Goal: Find specific page/section: Find specific page/section

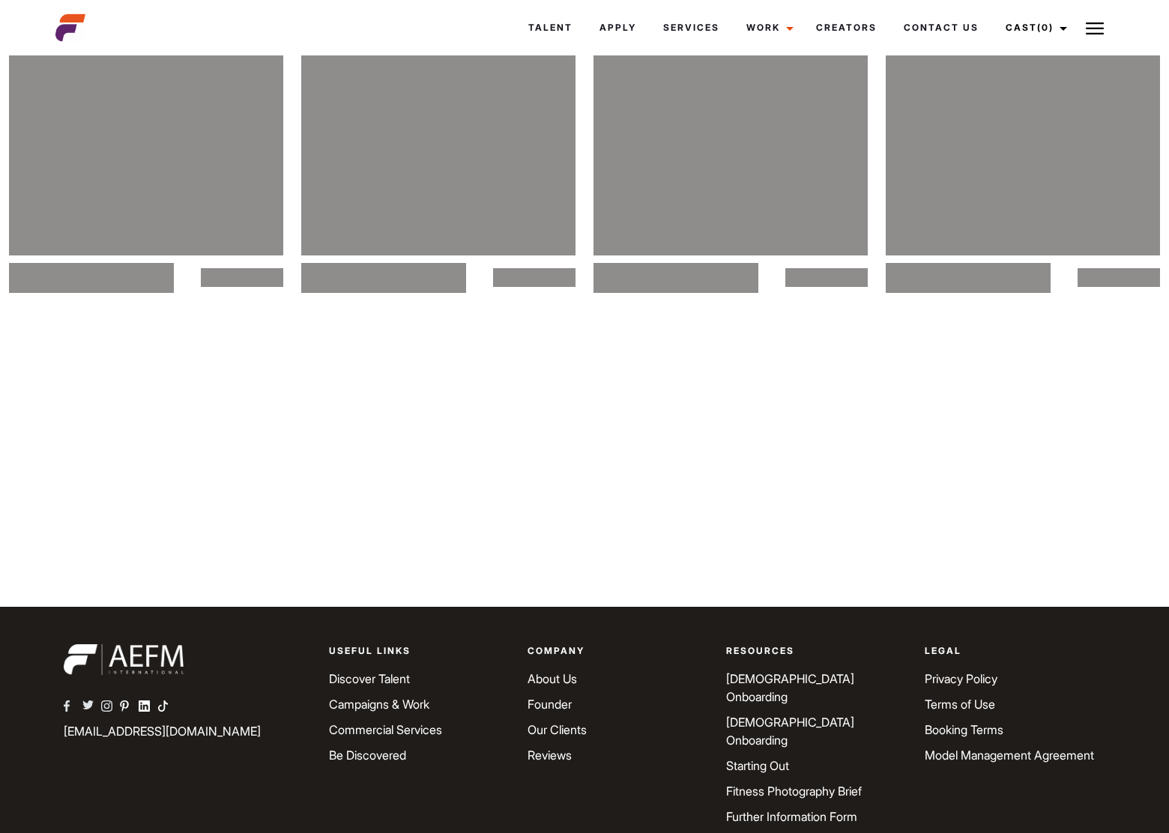
scroll to position [7790, 0]
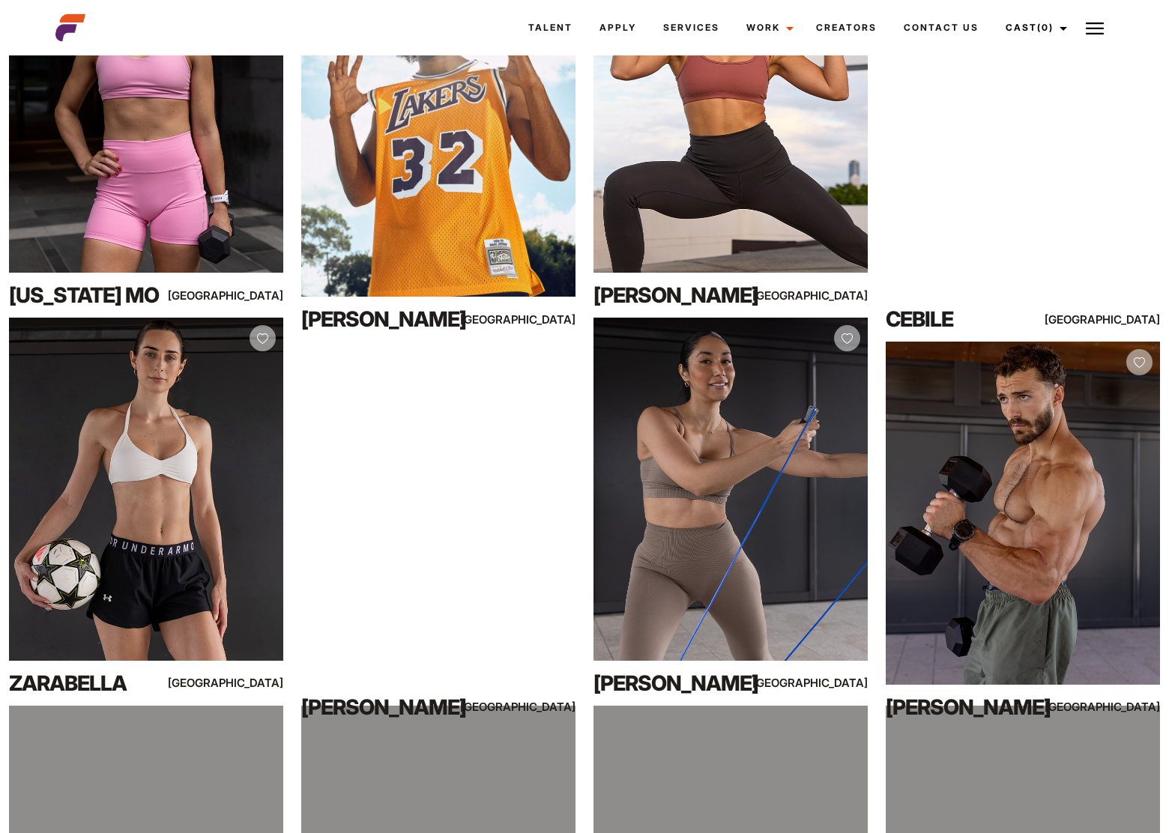
scroll to position [909, 0]
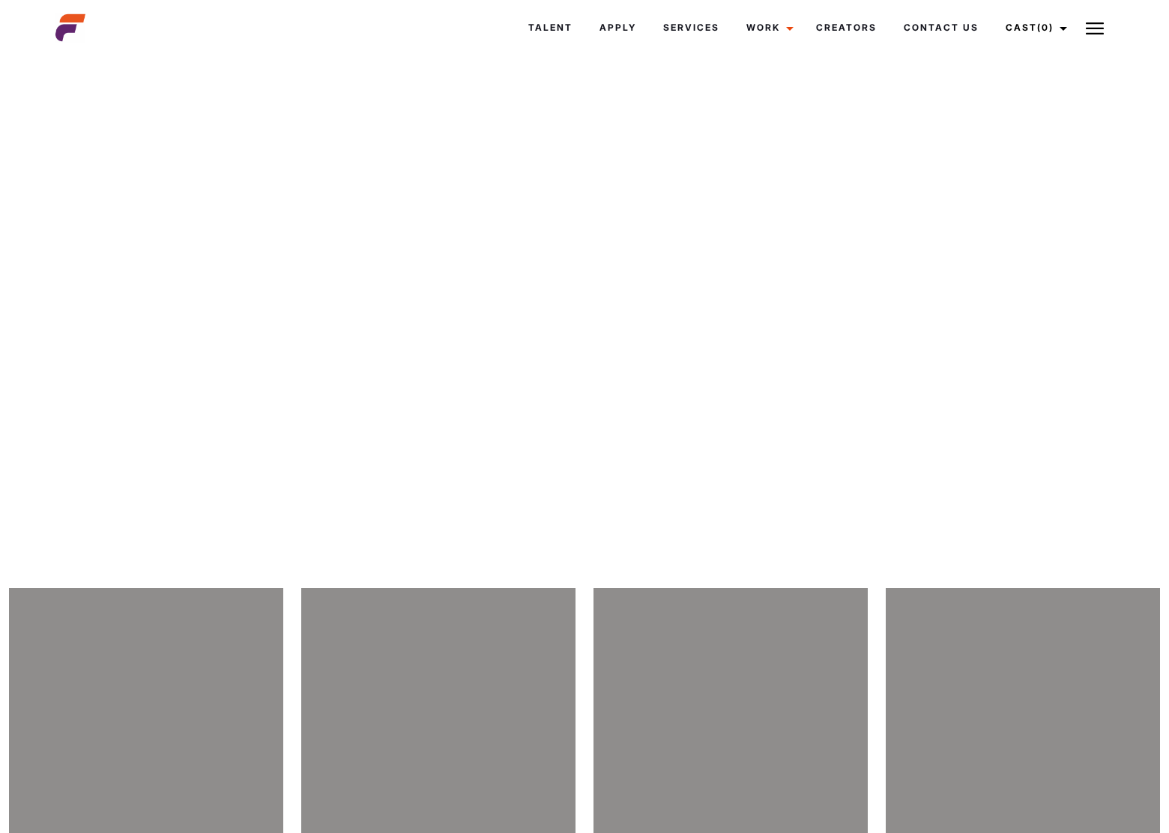
scroll to position [18363, 0]
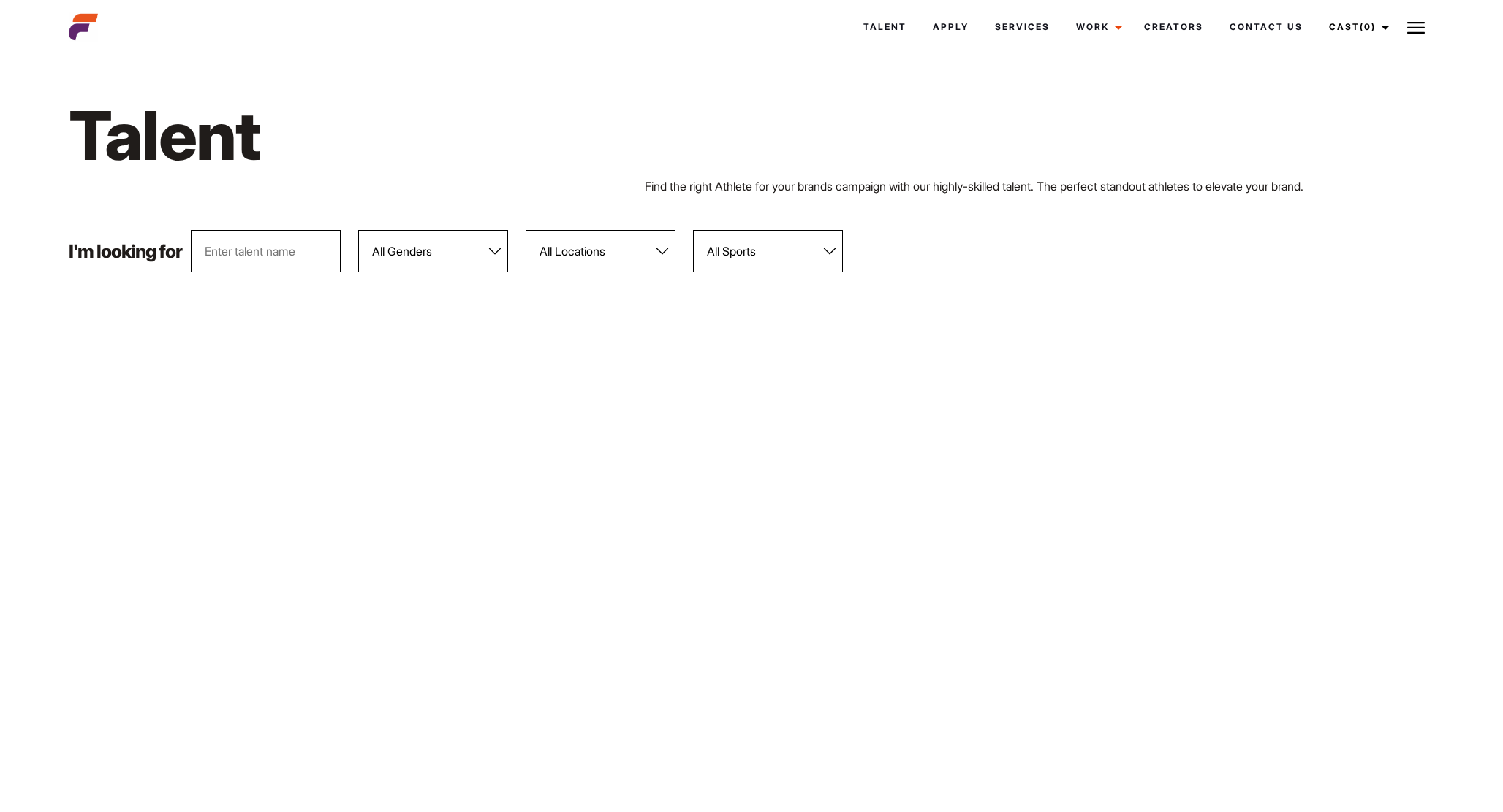
click at [536, 121] on h1 "Talent" at bounding box center [462, 135] width 789 height 84
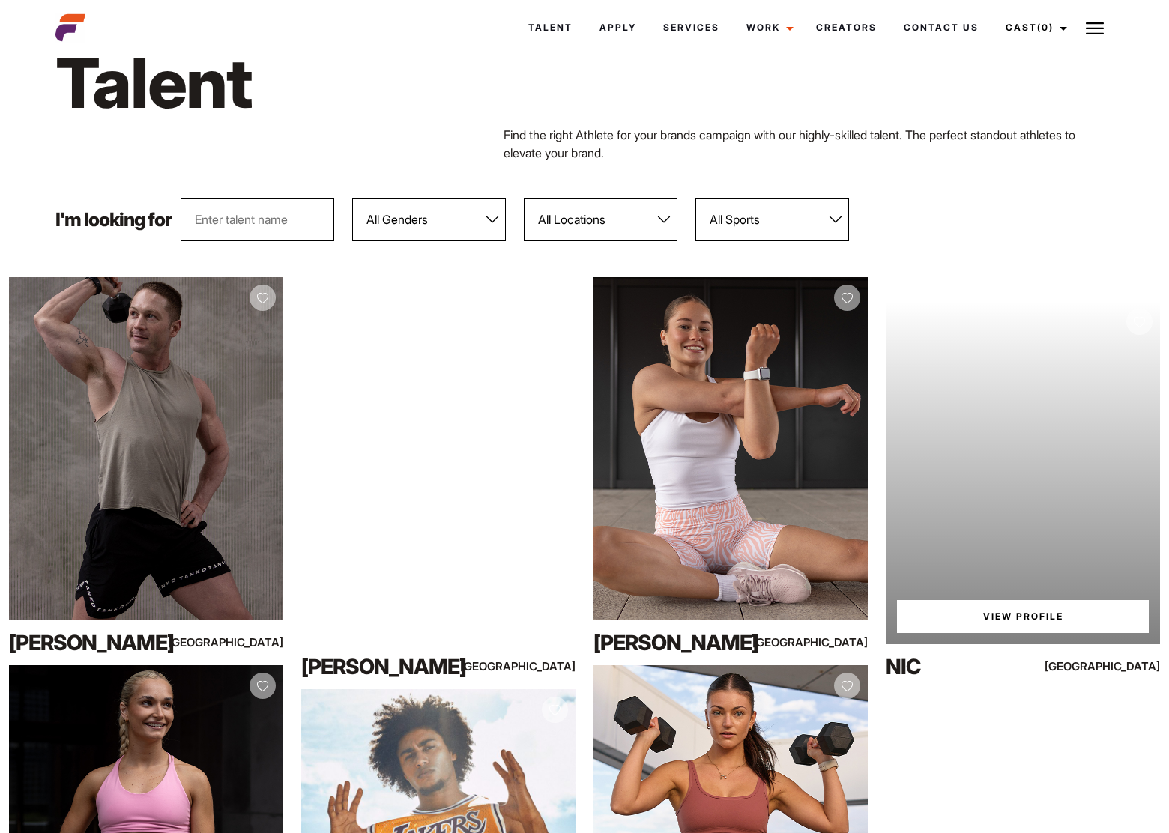
scroll to position [57, 0]
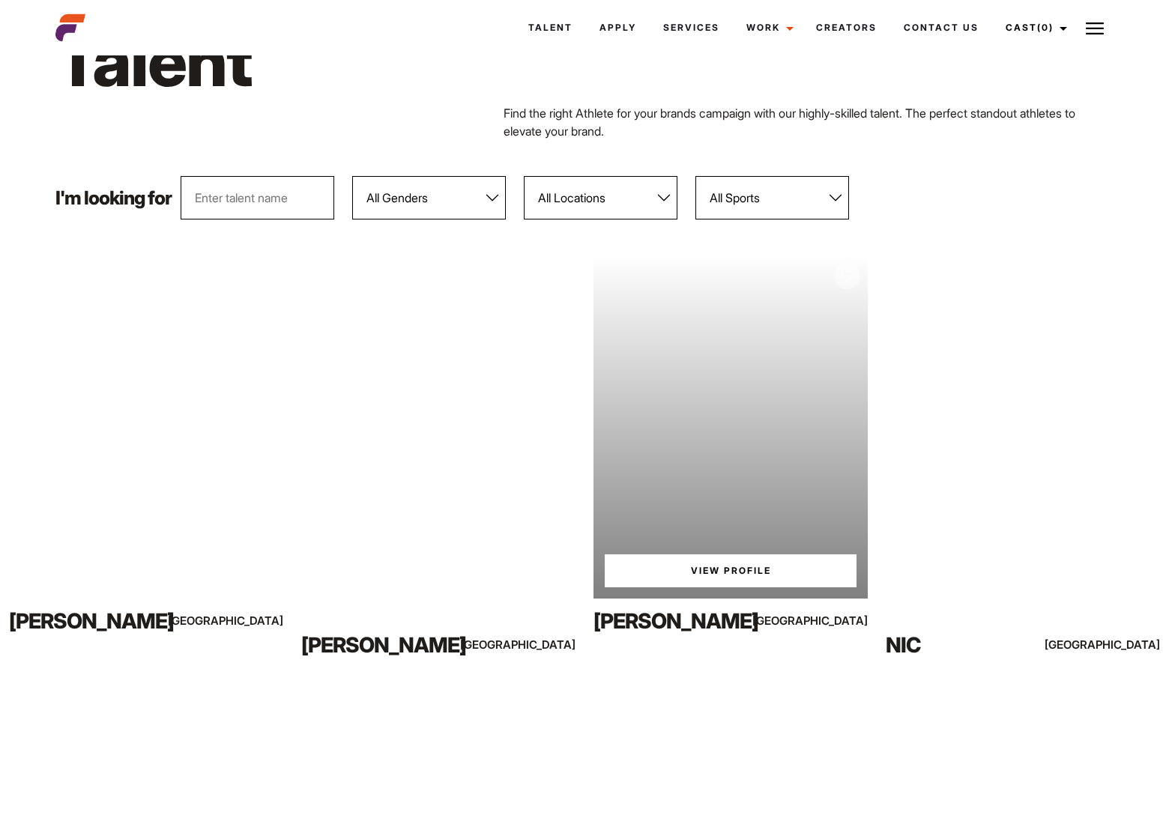
scroll to position [79, 0]
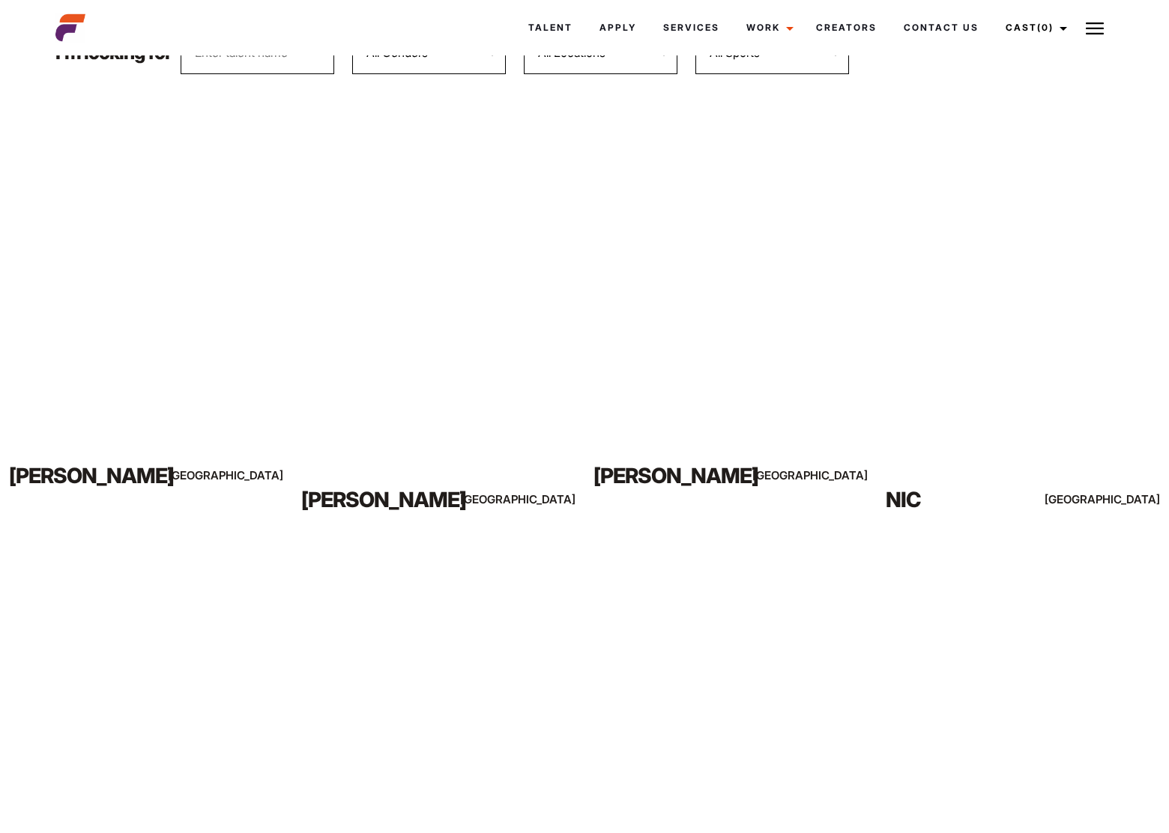
scroll to position [227, 0]
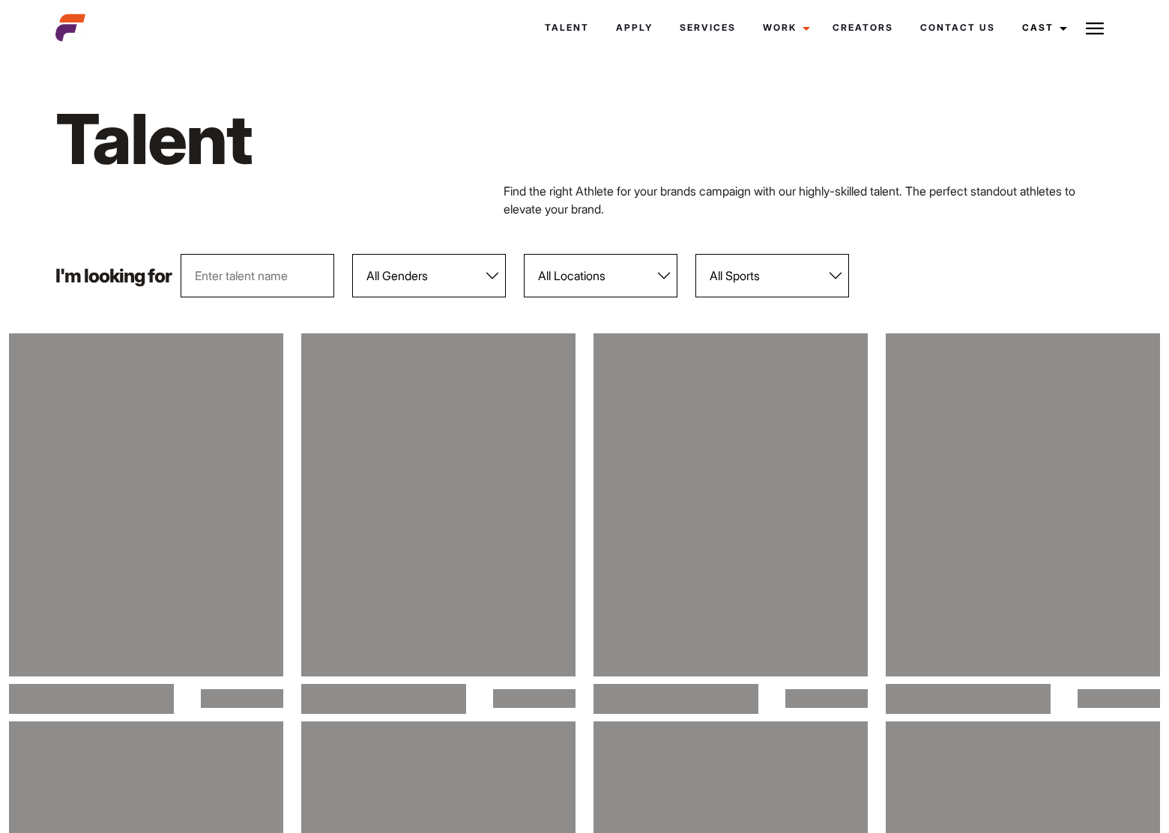
scroll to position [227, 0]
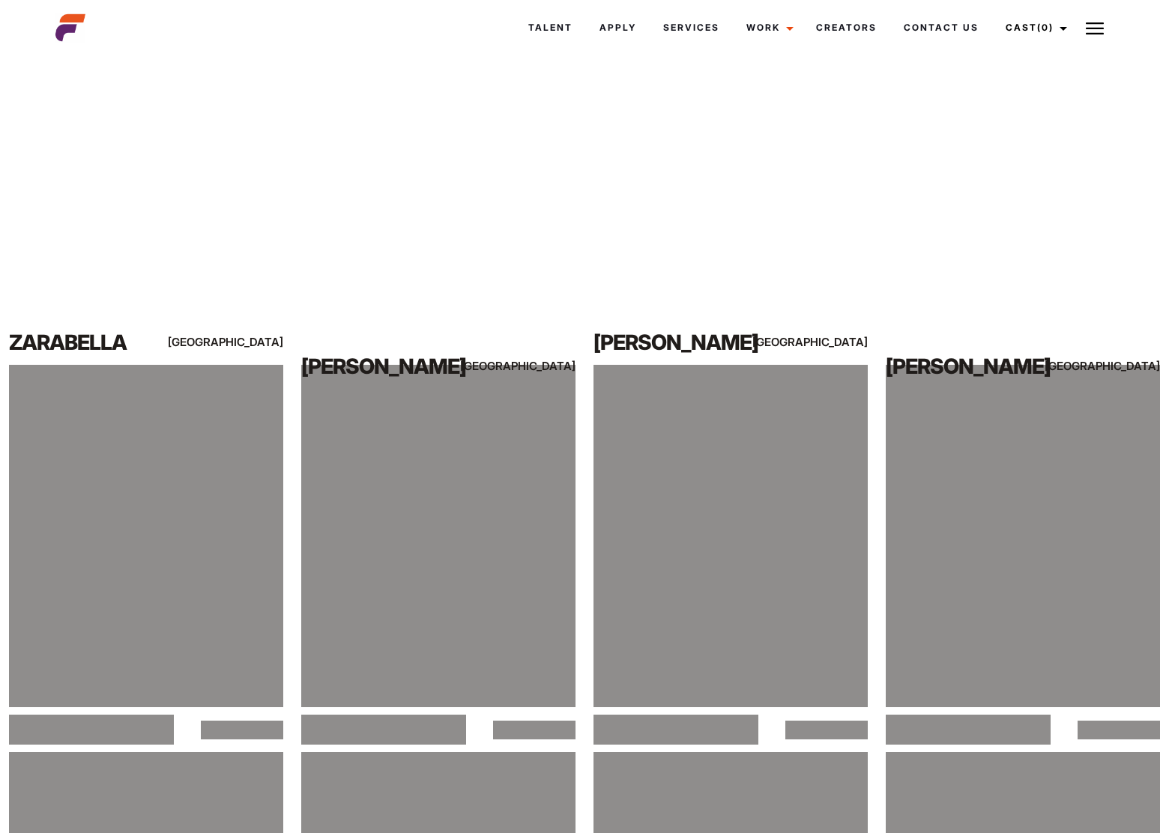
scroll to position [1246, 0]
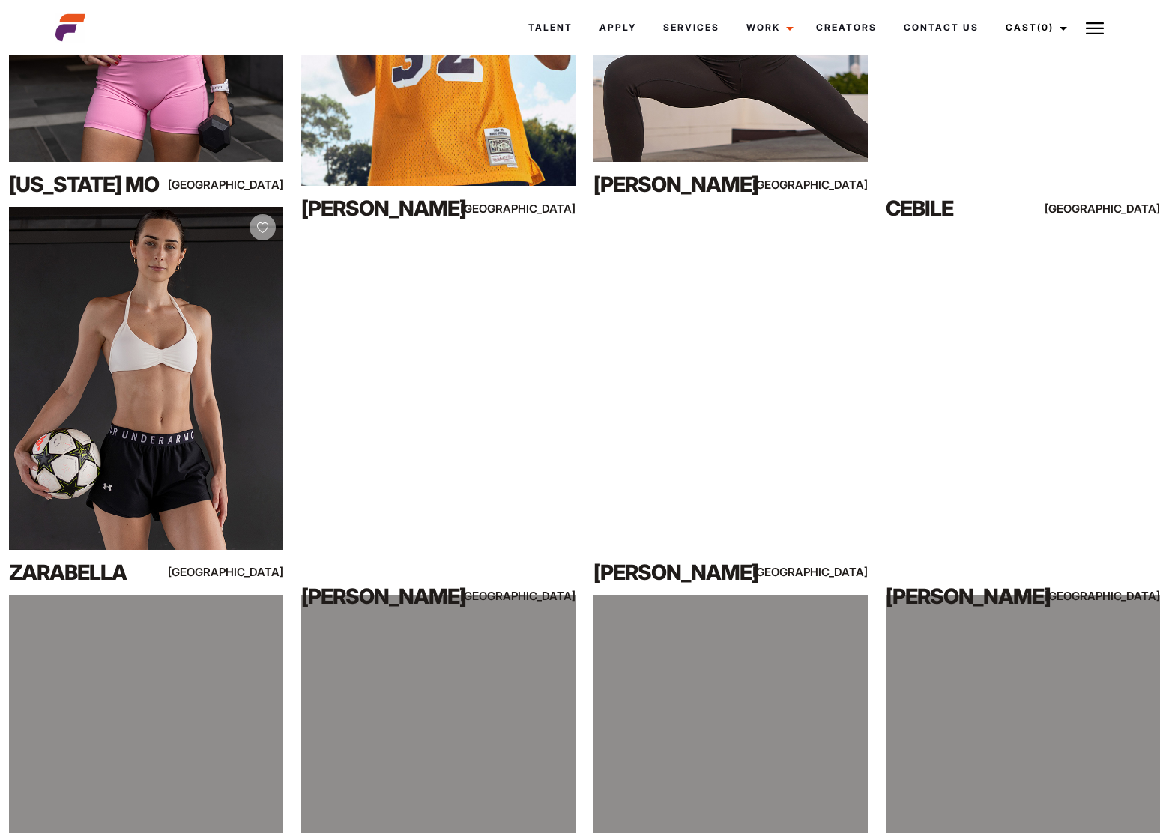
scroll to position [909, 0]
